Goal: Information Seeking & Learning: Find specific fact

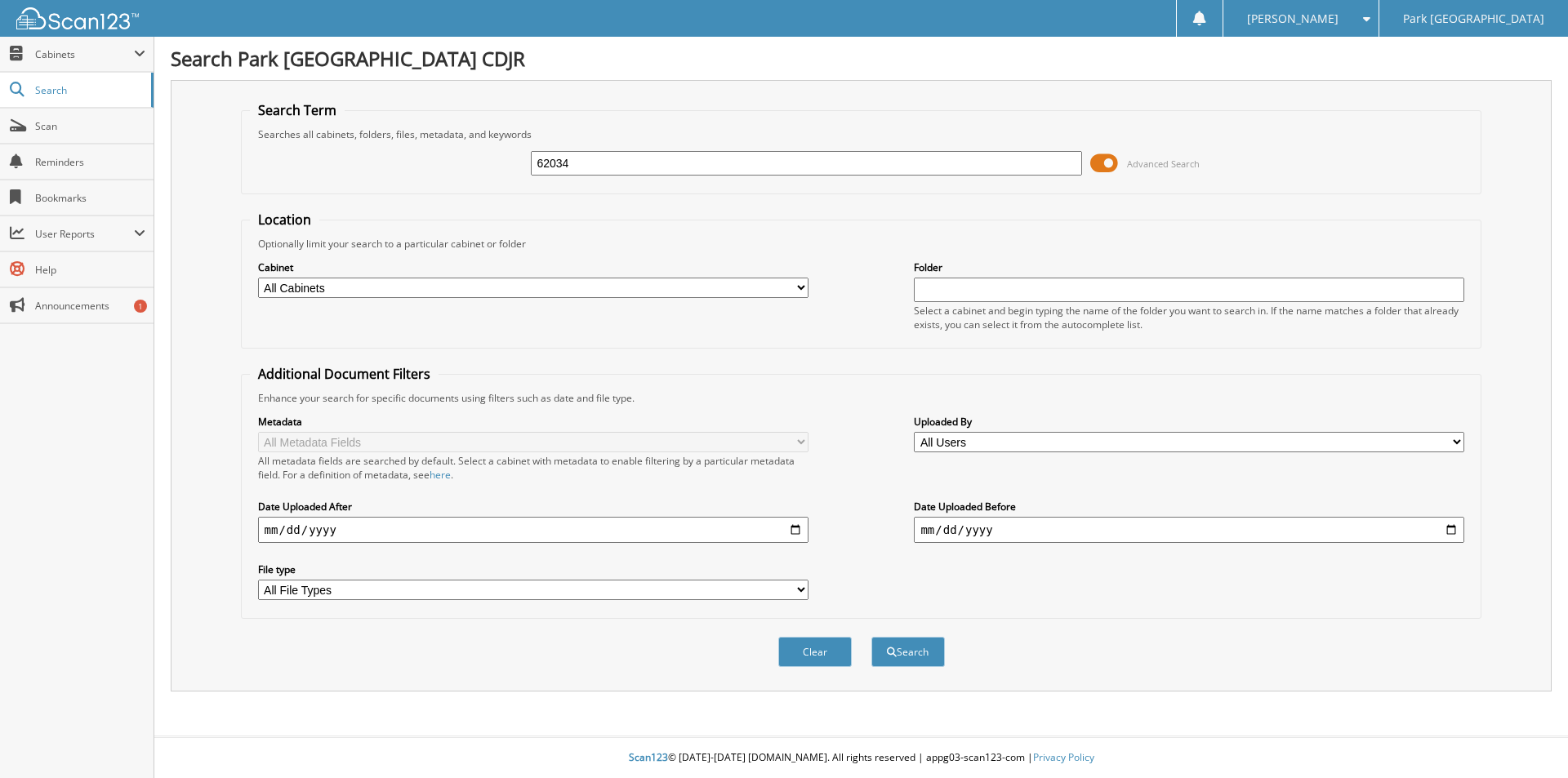
type input "62034"
click at [871, 637] on button "Search" at bounding box center [908, 652] width 73 height 30
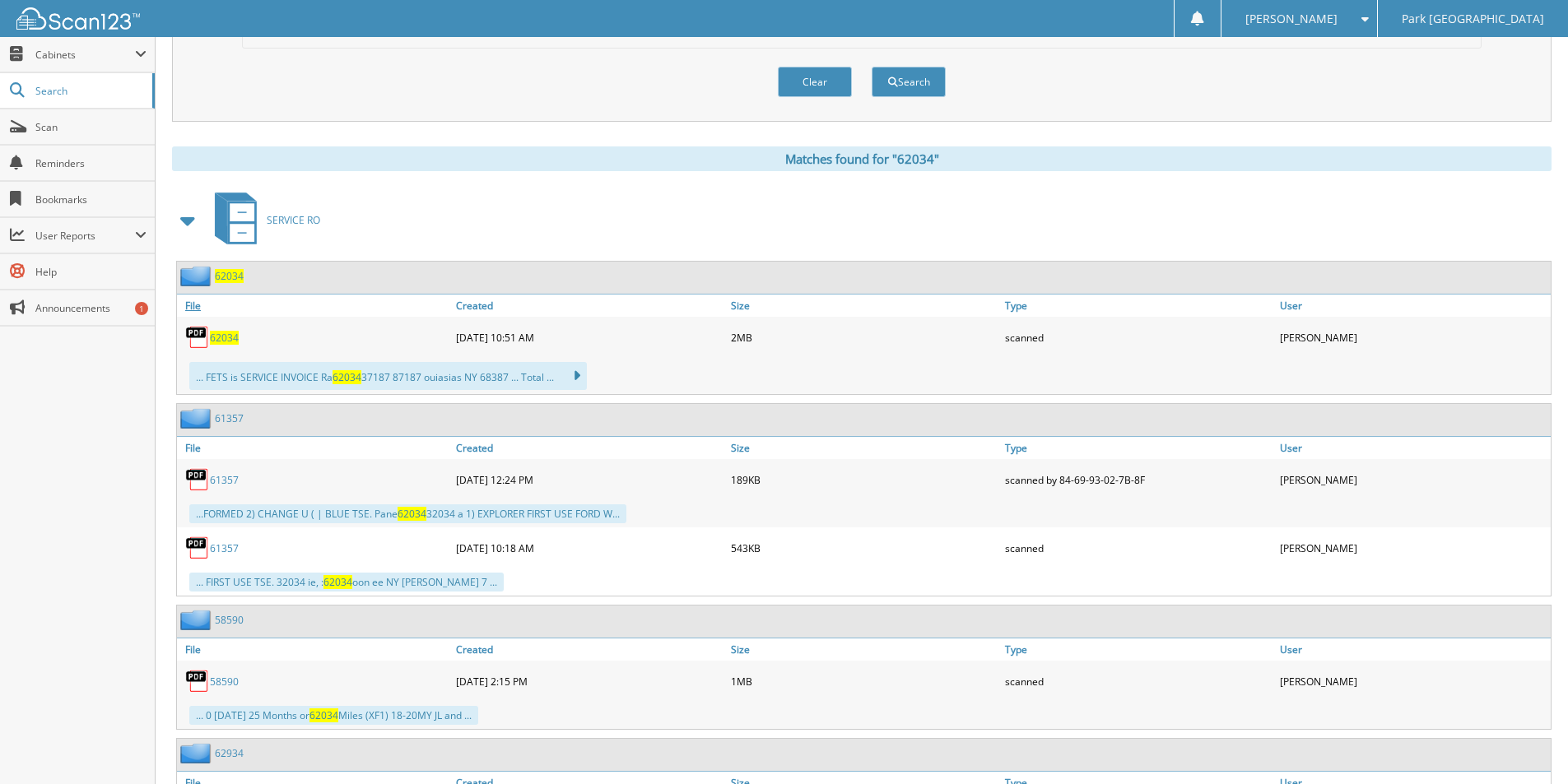
scroll to position [576, 0]
click at [229, 344] on span "62034" at bounding box center [224, 337] width 29 height 14
